Goal: Use online tool/utility: Utilize a website feature to perform a specific function

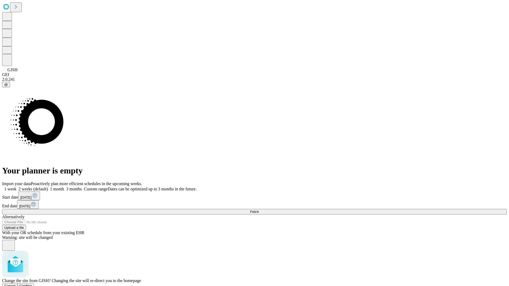
click at [32, 284] on span "Confirm" at bounding box center [26, 286] width 12 height 4
click at [48, 187] on label "2 weeks (default)" at bounding box center [32, 189] width 32 height 5
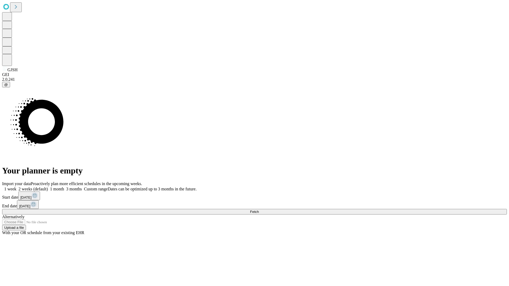
click at [259, 210] on span "Fetch" at bounding box center [254, 212] width 9 height 4
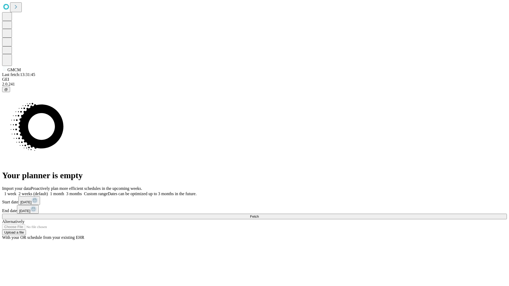
click at [48, 192] on label "2 weeks (default)" at bounding box center [32, 194] width 32 height 5
click at [259, 215] on span "Fetch" at bounding box center [254, 217] width 9 height 4
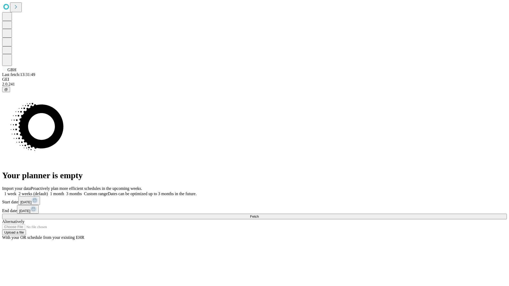
click at [48, 192] on label "2 weeks (default)" at bounding box center [32, 194] width 32 height 5
click at [259, 215] on span "Fetch" at bounding box center [254, 217] width 9 height 4
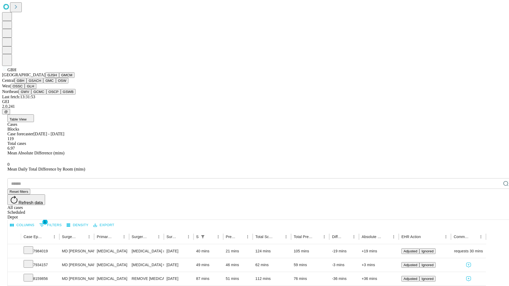
click at [41, 84] on button "GSACH" at bounding box center [35, 81] width 17 height 6
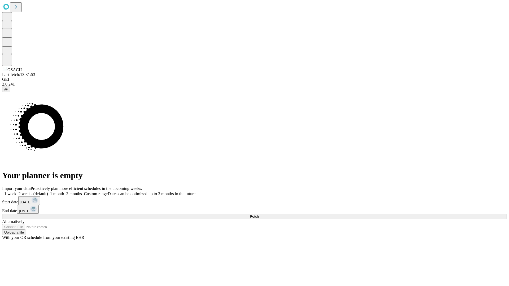
click at [48, 192] on label "2 weeks (default)" at bounding box center [32, 194] width 32 height 5
click at [259, 215] on span "Fetch" at bounding box center [254, 217] width 9 height 4
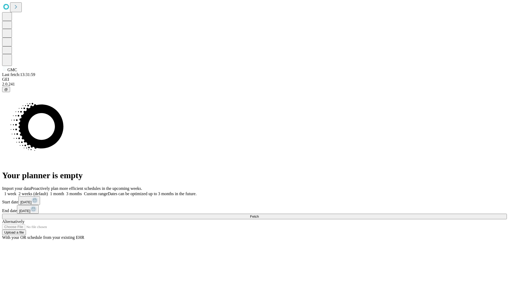
click at [48, 192] on label "2 weeks (default)" at bounding box center [32, 194] width 32 height 5
click at [259, 215] on span "Fetch" at bounding box center [254, 217] width 9 height 4
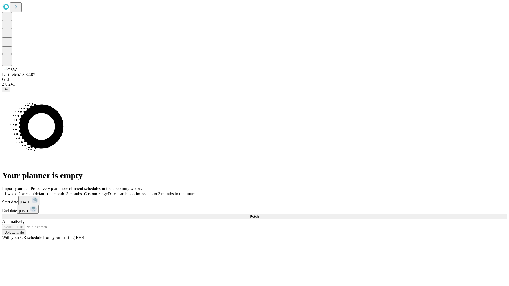
click at [48, 192] on label "2 weeks (default)" at bounding box center [32, 194] width 32 height 5
click at [259, 215] on span "Fetch" at bounding box center [254, 217] width 9 height 4
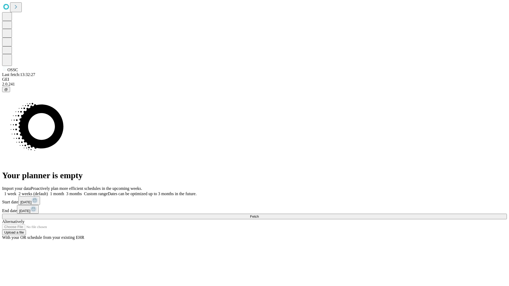
click at [48, 192] on label "2 weeks (default)" at bounding box center [32, 194] width 32 height 5
click at [259, 215] on span "Fetch" at bounding box center [254, 217] width 9 height 4
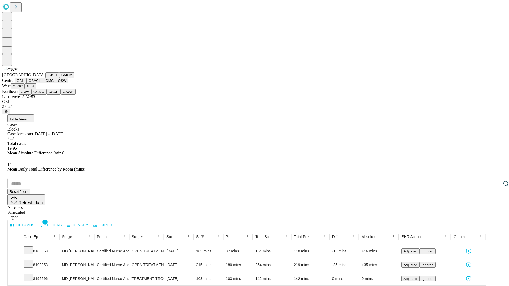
click at [41, 95] on button "GCMC" at bounding box center [38, 92] width 15 height 6
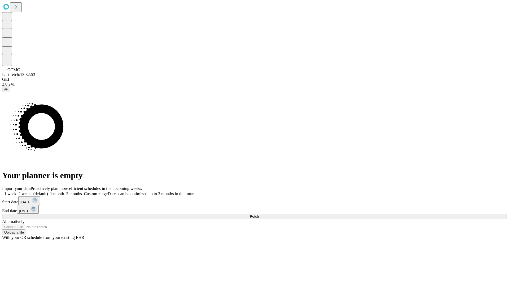
click at [48, 192] on label "2 weeks (default)" at bounding box center [32, 194] width 32 height 5
click at [259, 215] on span "Fetch" at bounding box center [254, 217] width 9 height 4
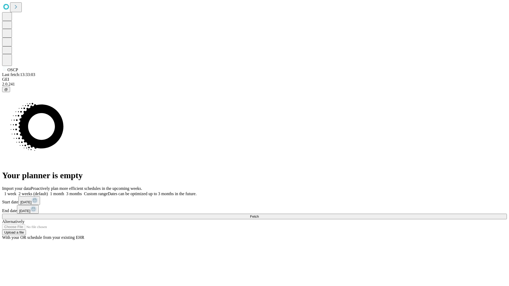
click at [48, 192] on label "2 weeks (default)" at bounding box center [32, 194] width 32 height 5
click at [259, 215] on span "Fetch" at bounding box center [254, 217] width 9 height 4
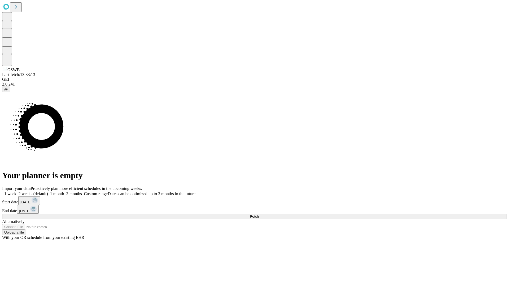
click at [48, 192] on label "2 weeks (default)" at bounding box center [32, 194] width 32 height 5
click at [259, 215] on span "Fetch" at bounding box center [254, 217] width 9 height 4
